Goal: Navigation & Orientation: Find specific page/section

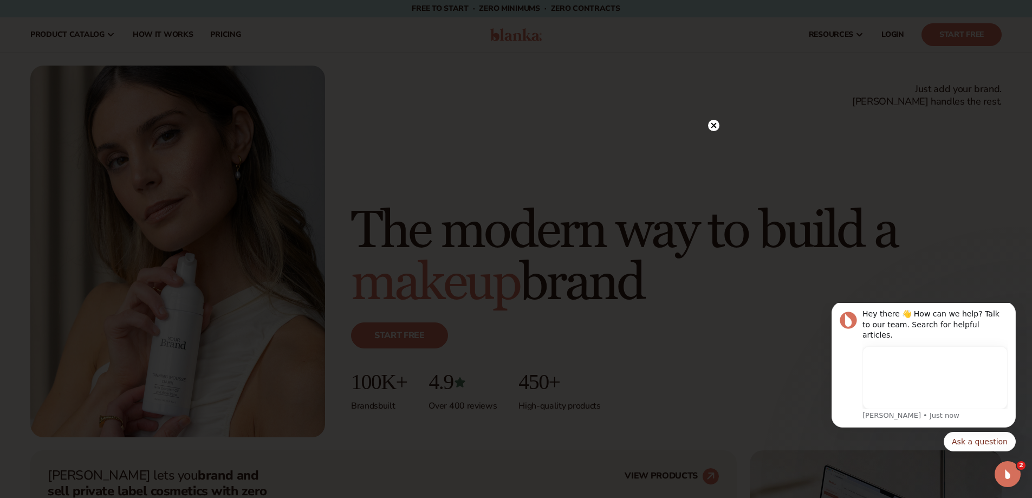
click at [713, 118] on div at bounding box center [713, 125] width 11 height 19
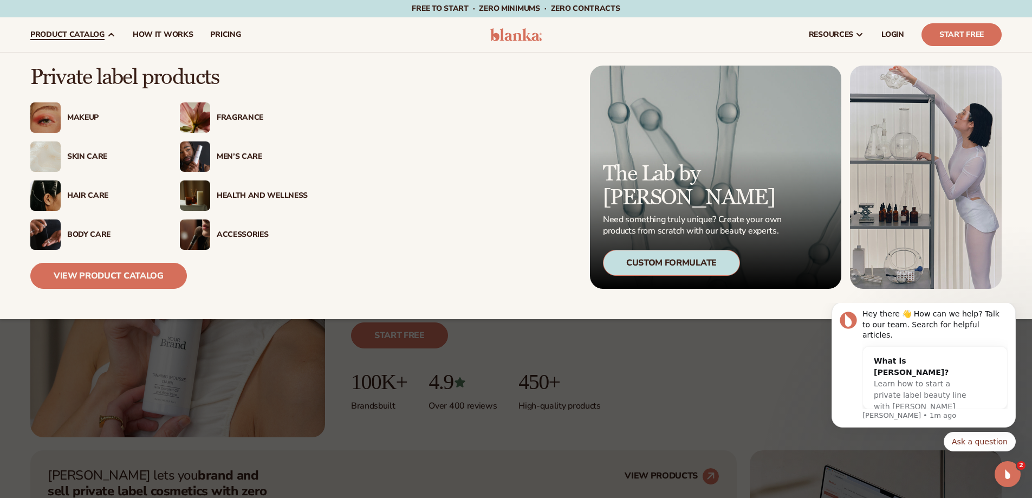
click at [85, 117] on div "Makeup" at bounding box center [112, 117] width 91 height 9
